Goal: Use online tool/utility: Utilize a website feature to perform a specific function

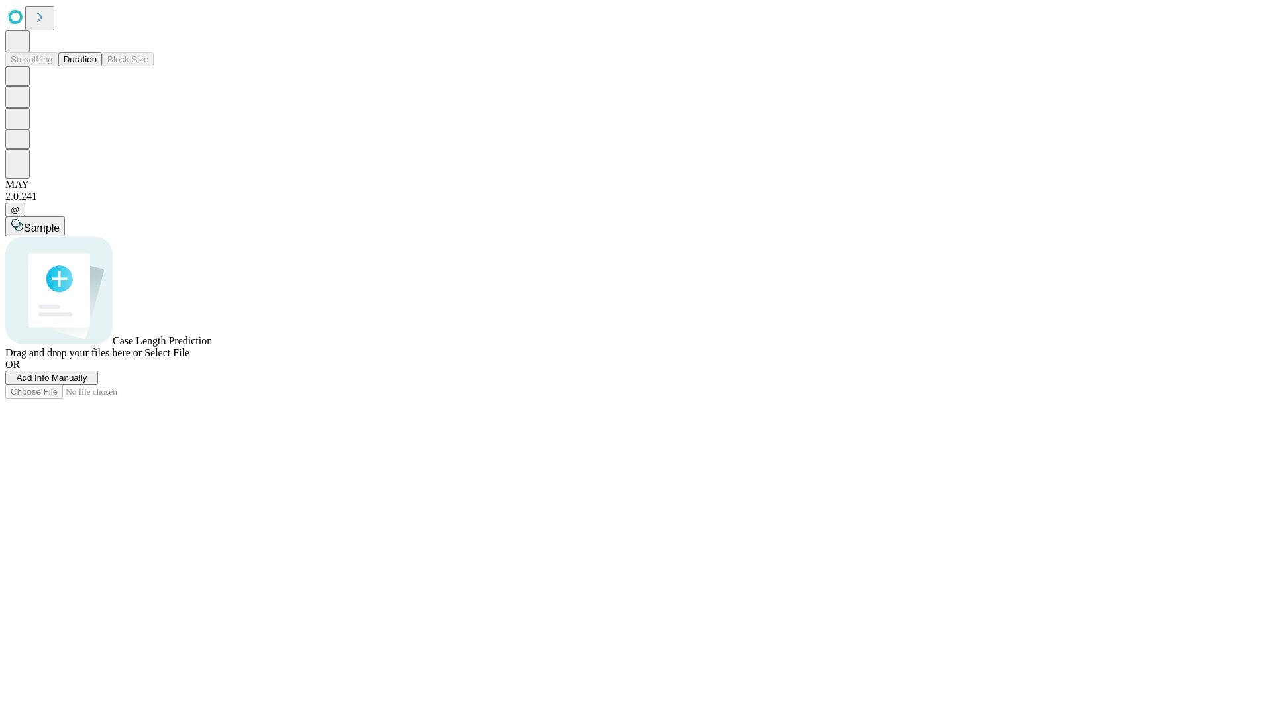
click at [189, 358] on span "Select File" at bounding box center [166, 352] width 45 height 11
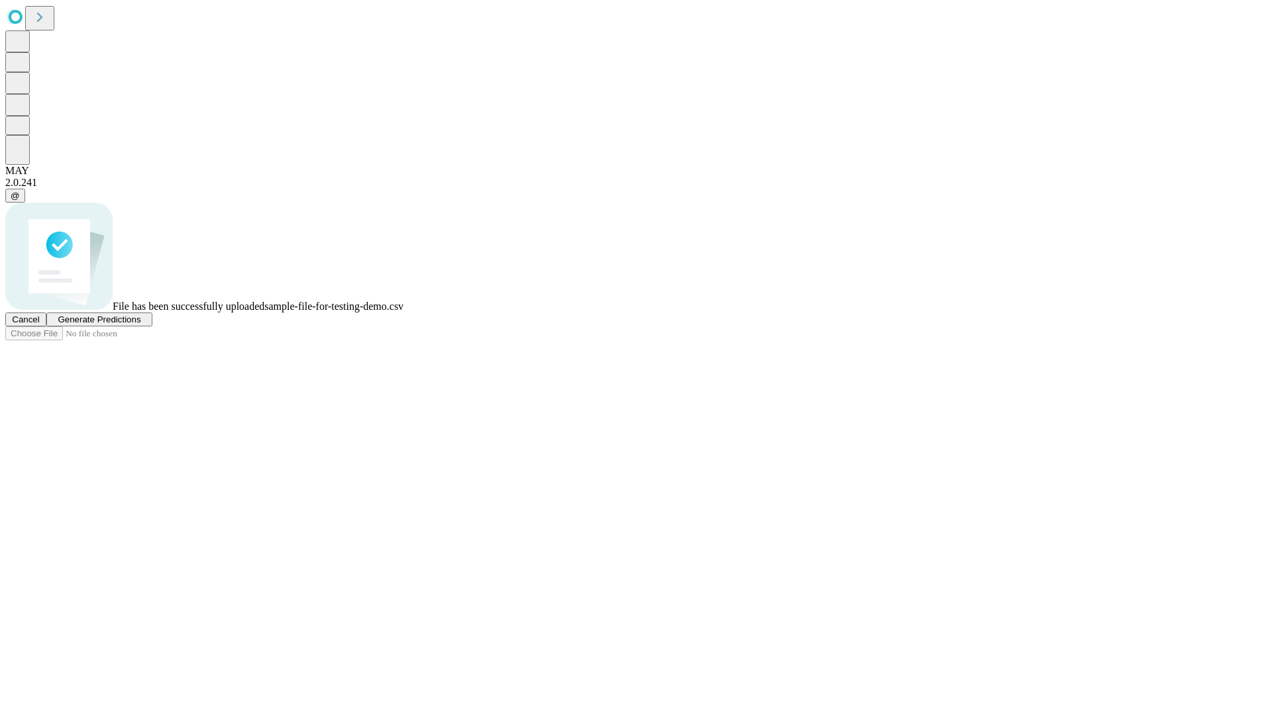
click at [140, 325] on span "Generate Predictions" at bounding box center [99, 320] width 83 height 10
